Goal: Entertainment & Leisure: Consume media (video, audio)

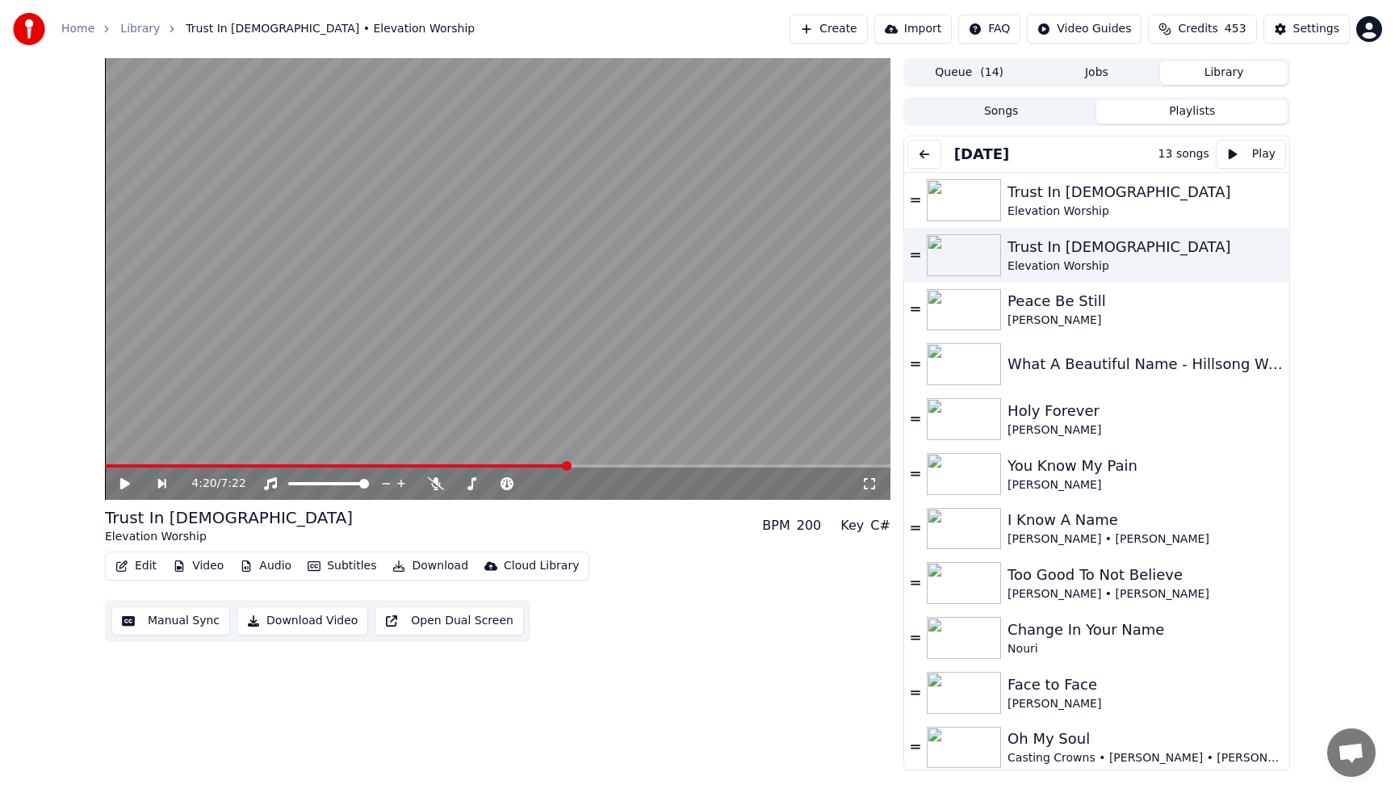
click at [108, 466] on span at bounding box center [336, 465] width 463 height 3
click at [121, 484] on icon at bounding box center [125, 483] width 10 height 11
click at [394, 160] on video at bounding box center [498, 279] width 786 height 442
click at [1067, 246] on div "Trust In [DEMOGRAPHIC_DATA]" at bounding box center [1137, 247] width 259 height 23
click at [714, 287] on video at bounding box center [498, 279] width 786 height 442
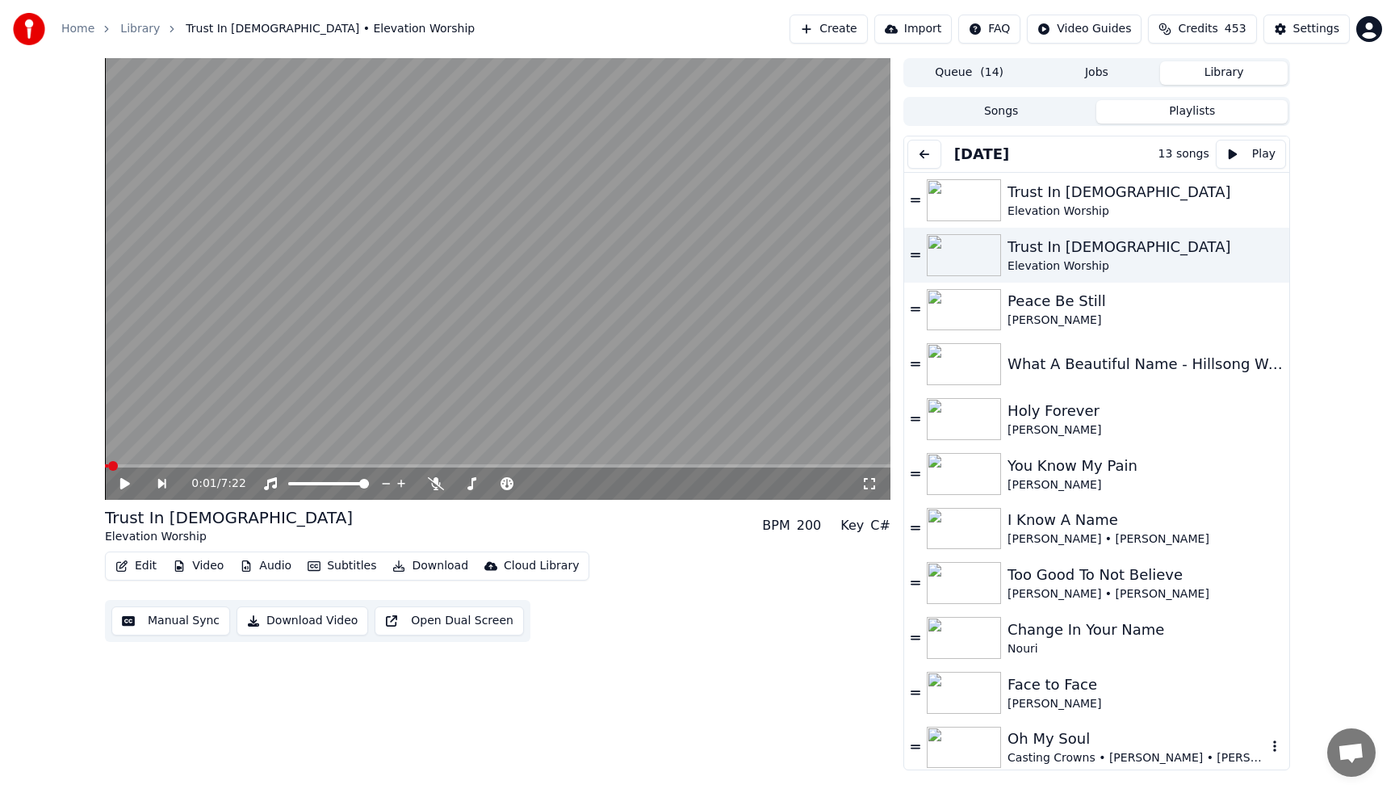
click at [1087, 740] on div "Oh My Soul" at bounding box center [1137, 739] width 259 height 23
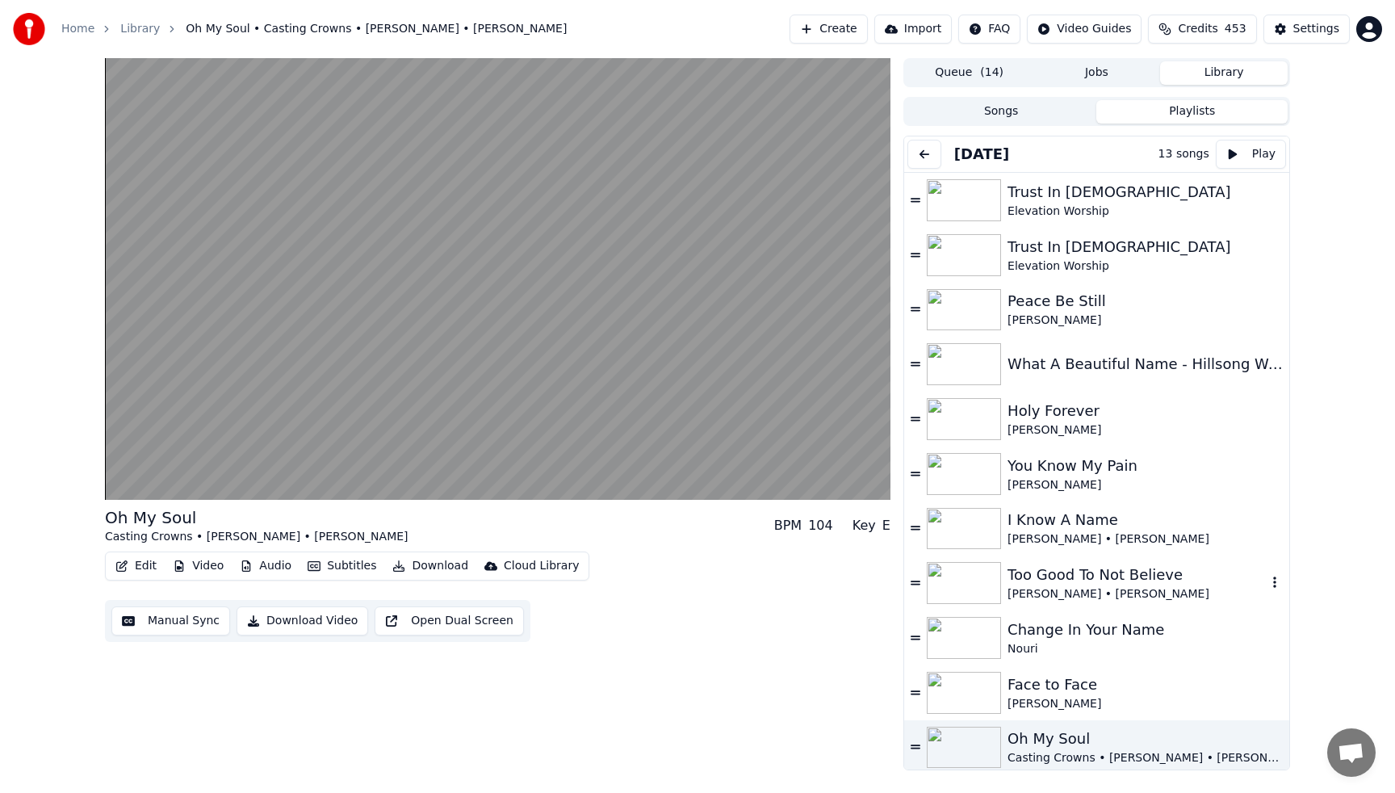
click at [1059, 589] on div "[PERSON_NAME] • [PERSON_NAME]" at bounding box center [1137, 594] width 259 height 16
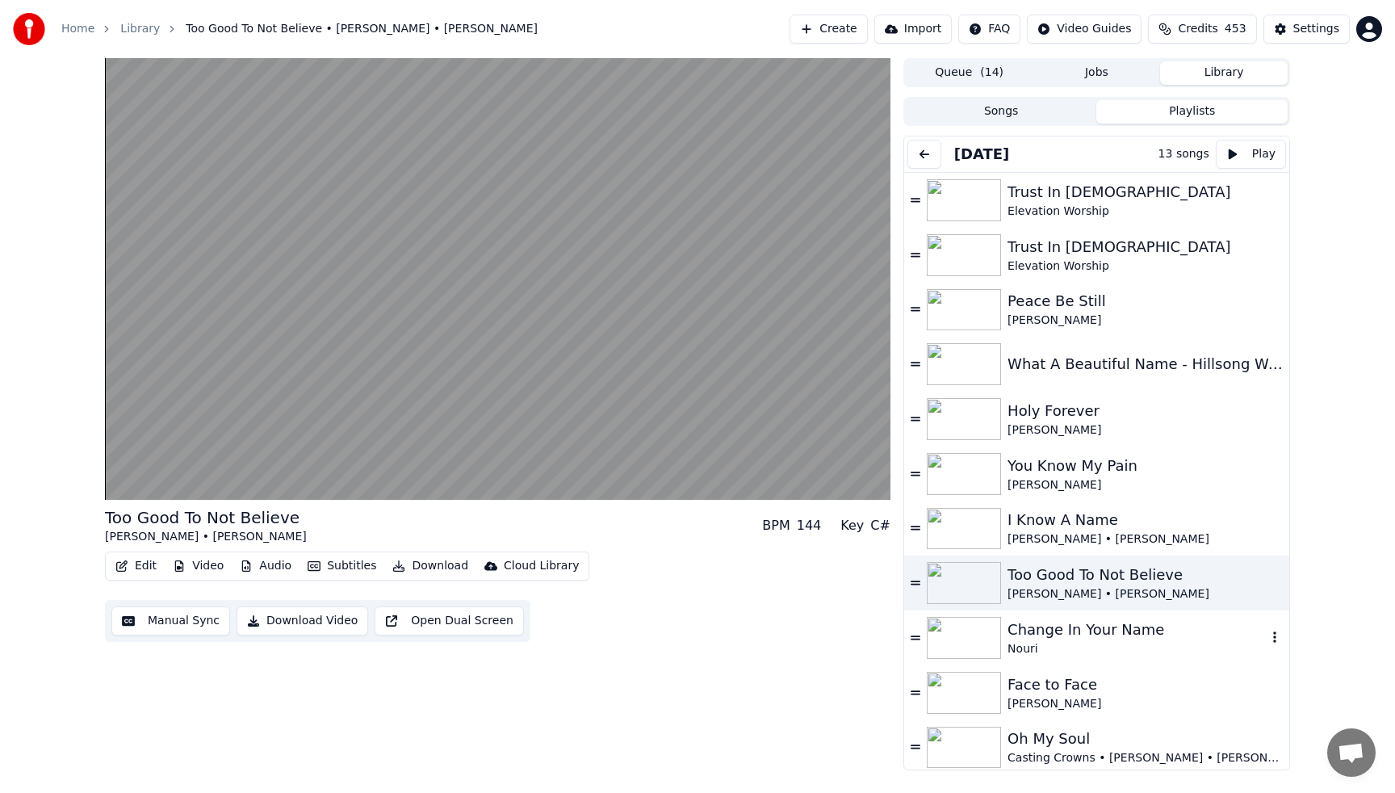
click at [1089, 637] on div "Change In Your Name" at bounding box center [1137, 630] width 259 height 23
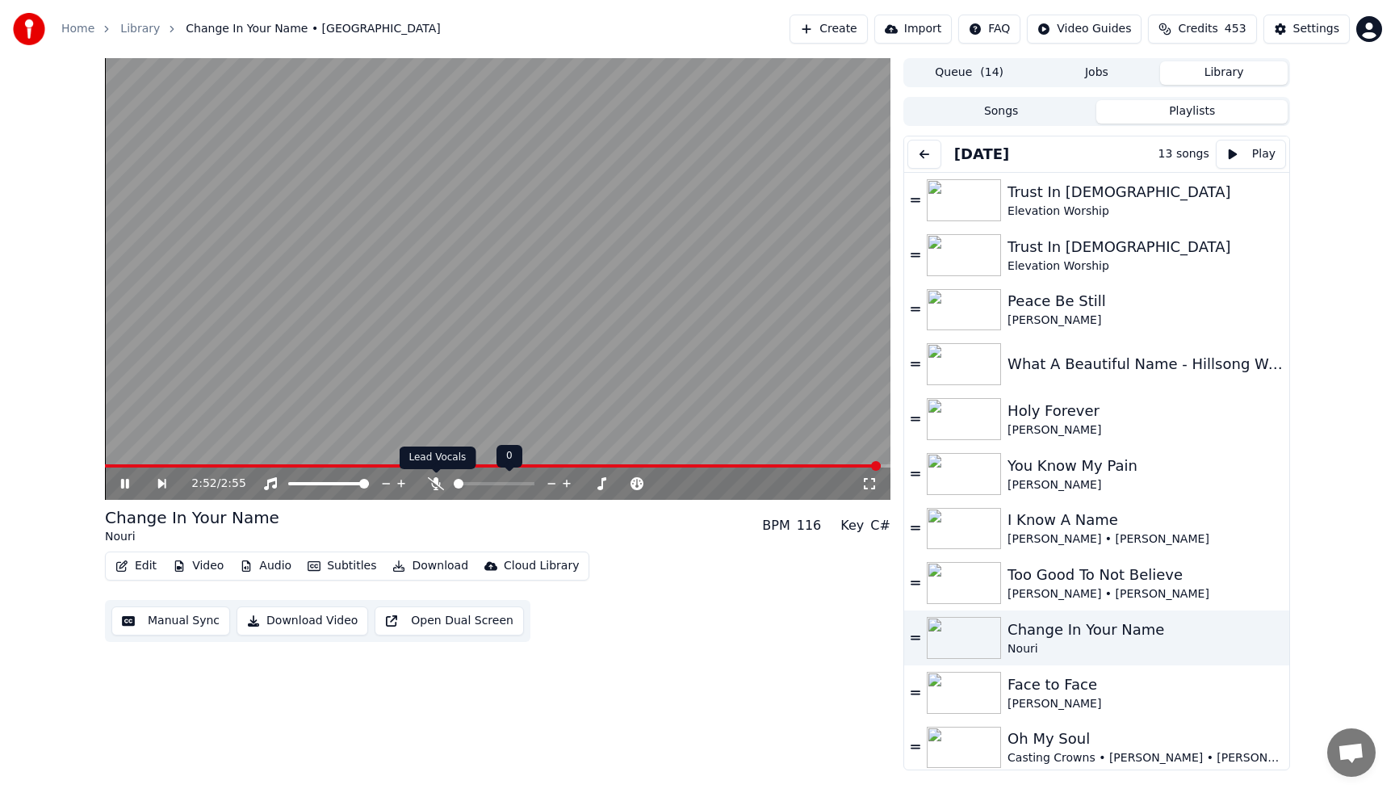
click at [434, 482] on icon at bounding box center [436, 483] width 16 height 13
click at [106, 467] on span at bounding box center [497, 465] width 784 height 3
click at [367, 246] on video at bounding box center [498, 279] width 786 height 442
click at [1004, 112] on button "Songs" at bounding box center [1001, 111] width 191 height 23
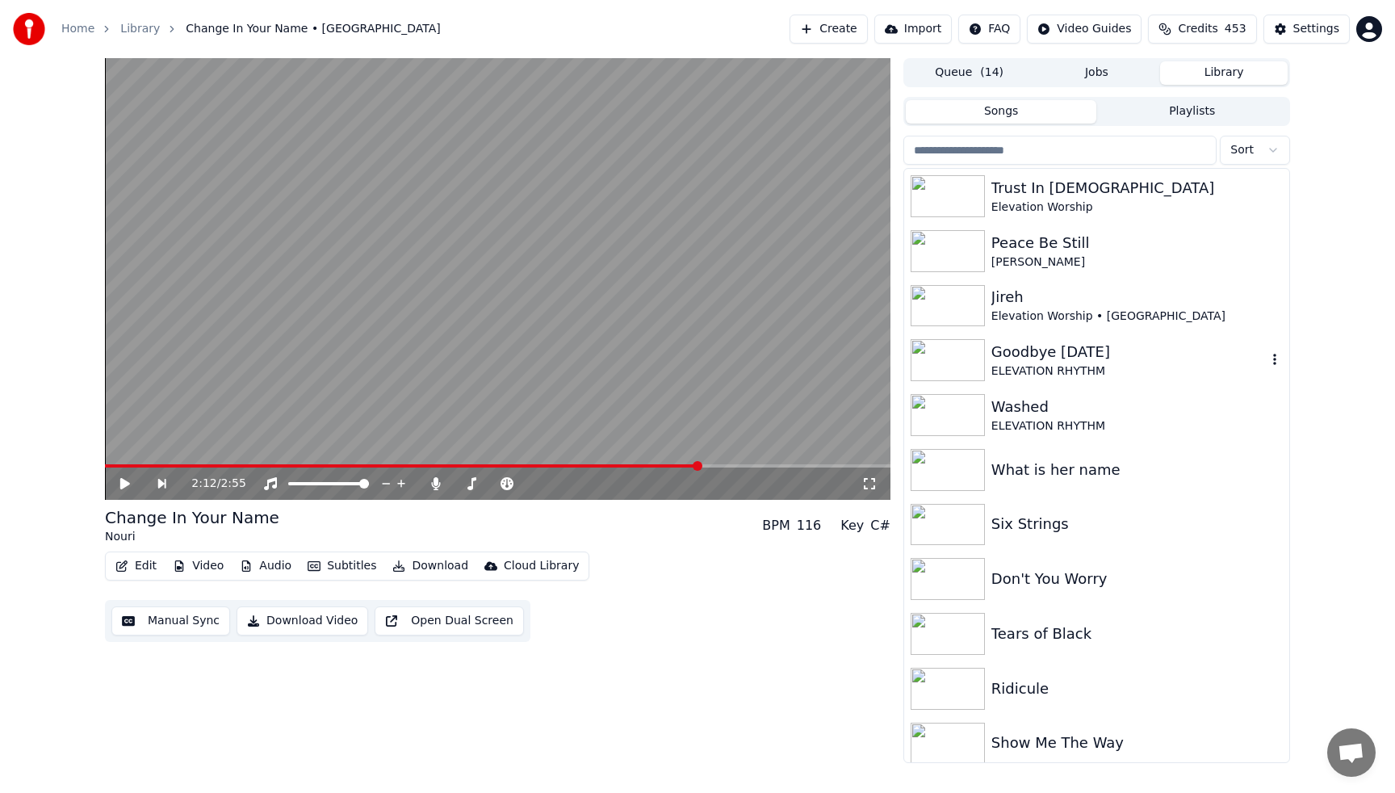
click at [1058, 361] on div "Goodbye [DATE]" at bounding box center [1129, 352] width 275 height 23
click at [1021, 363] on div "ELEVATION RHYTHM" at bounding box center [1129, 371] width 275 height 16
click at [1013, 354] on div "Goodbye [DATE]" at bounding box center [1129, 352] width 275 height 23
click at [954, 375] on img at bounding box center [948, 360] width 74 height 42
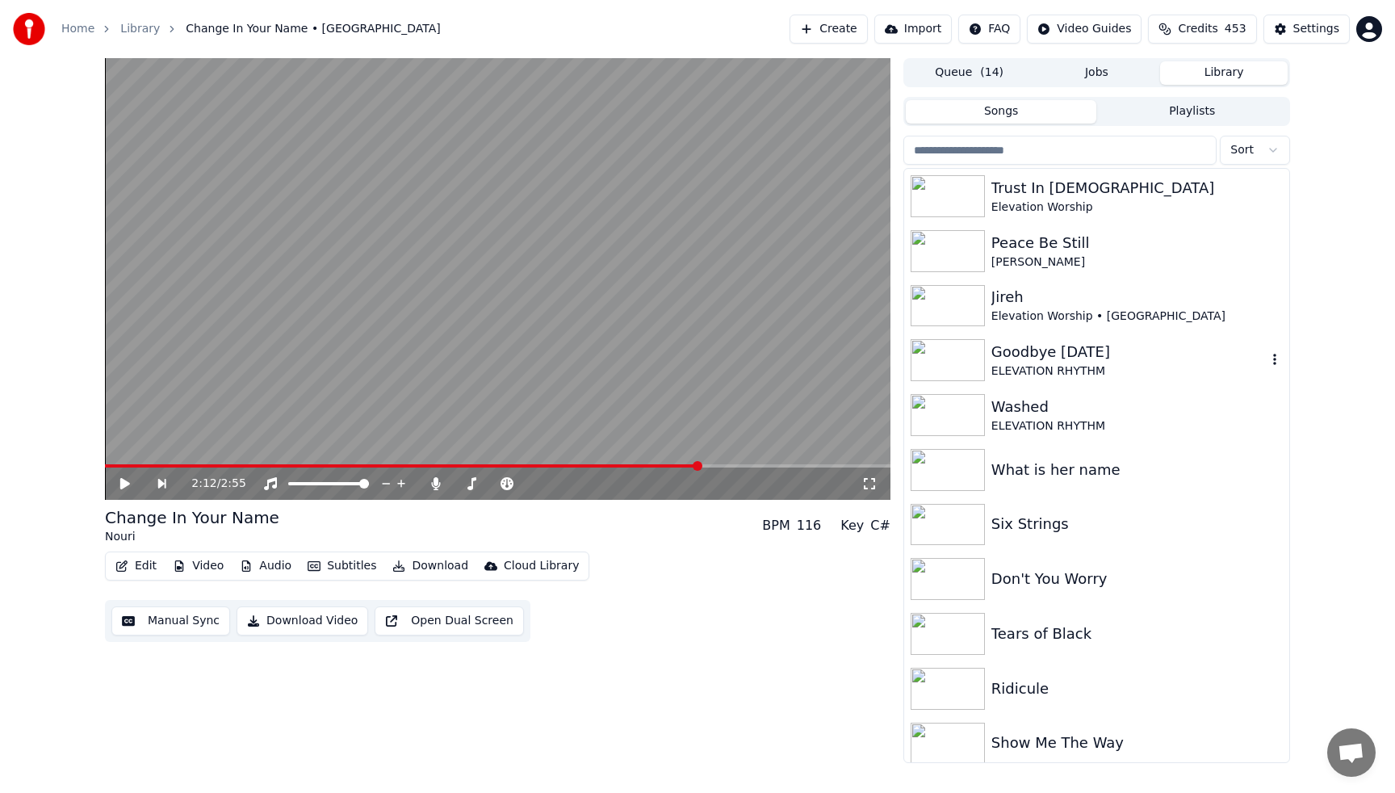
click at [954, 375] on img at bounding box center [948, 360] width 74 height 42
click at [1058, 351] on div "Goodbye [DATE]" at bounding box center [1129, 352] width 275 height 23
click at [431, 474] on div "2:12 / 2:55" at bounding box center [498, 484] width 786 height 32
click at [438, 485] on icon at bounding box center [436, 483] width 9 height 13
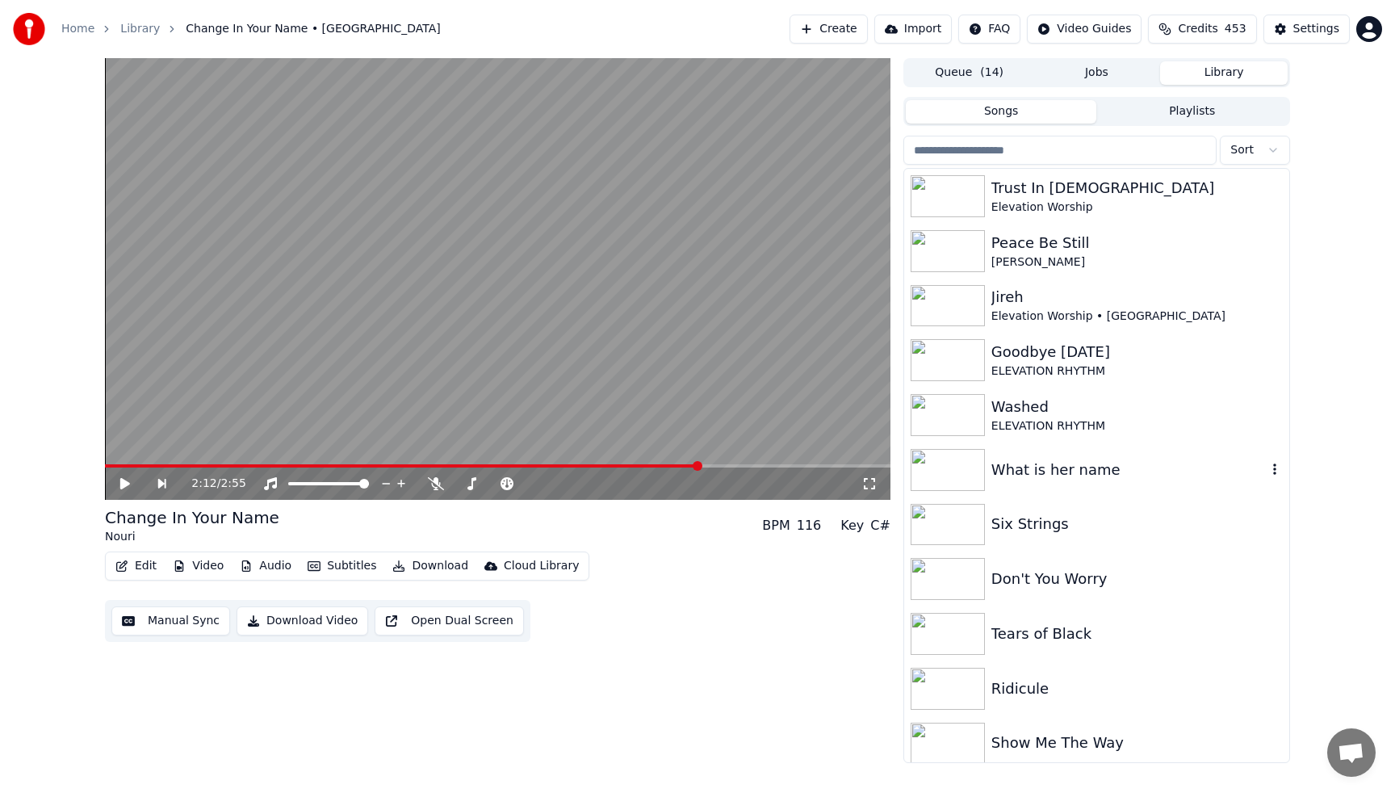
click at [960, 479] on img at bounding box center [948, 470] width 74 height 42
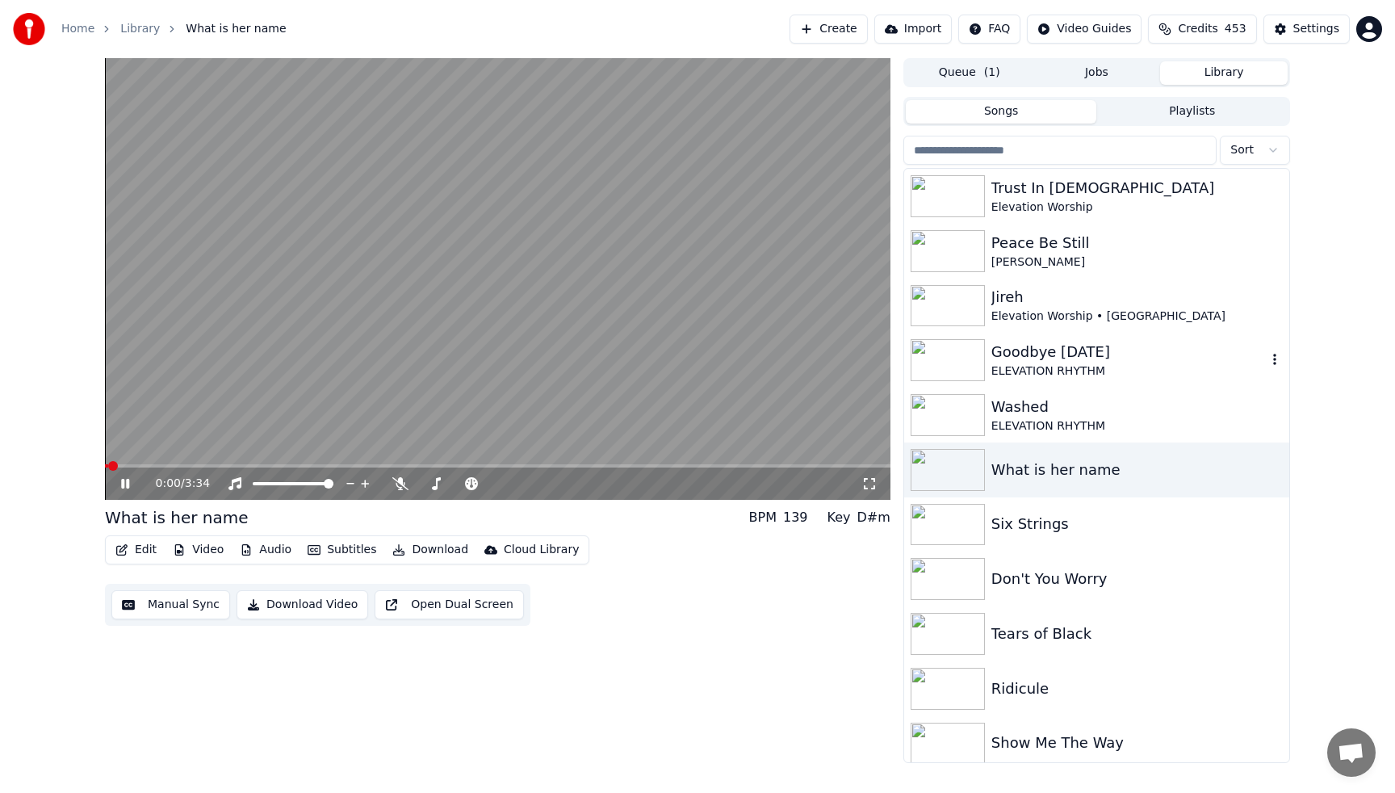
click at [963, 363] on img at bounding box center [948, 360] width 74 height 42
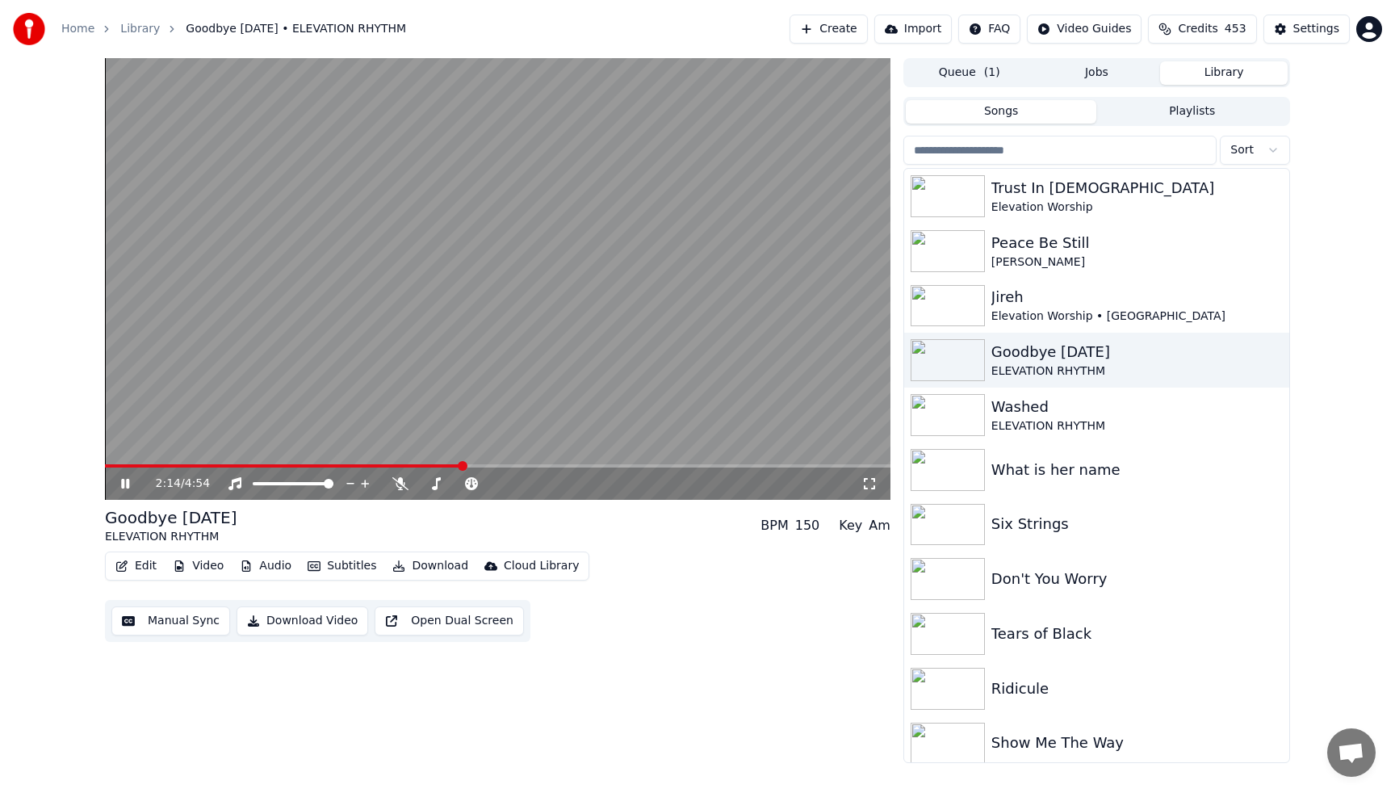
click at [695, 185] on video at bounding box center [498, 279] width 786 height 442
